Goal: Navigation & Orientation: Find specific page/section

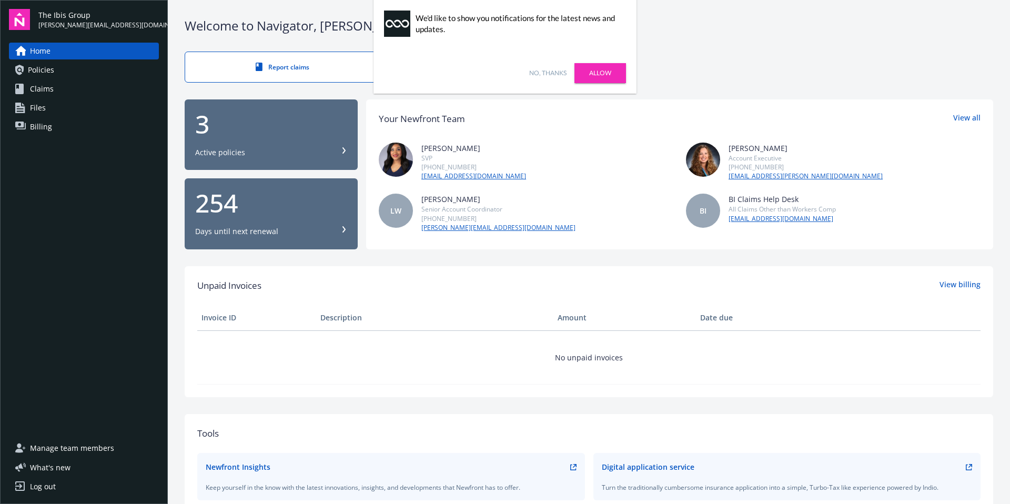
click at [609, 66] on link "Allow" at bounding box center [600, 73] width 52 height 20
